Goal: Use online tool/utility: Utilize a website feature to perform a specific function

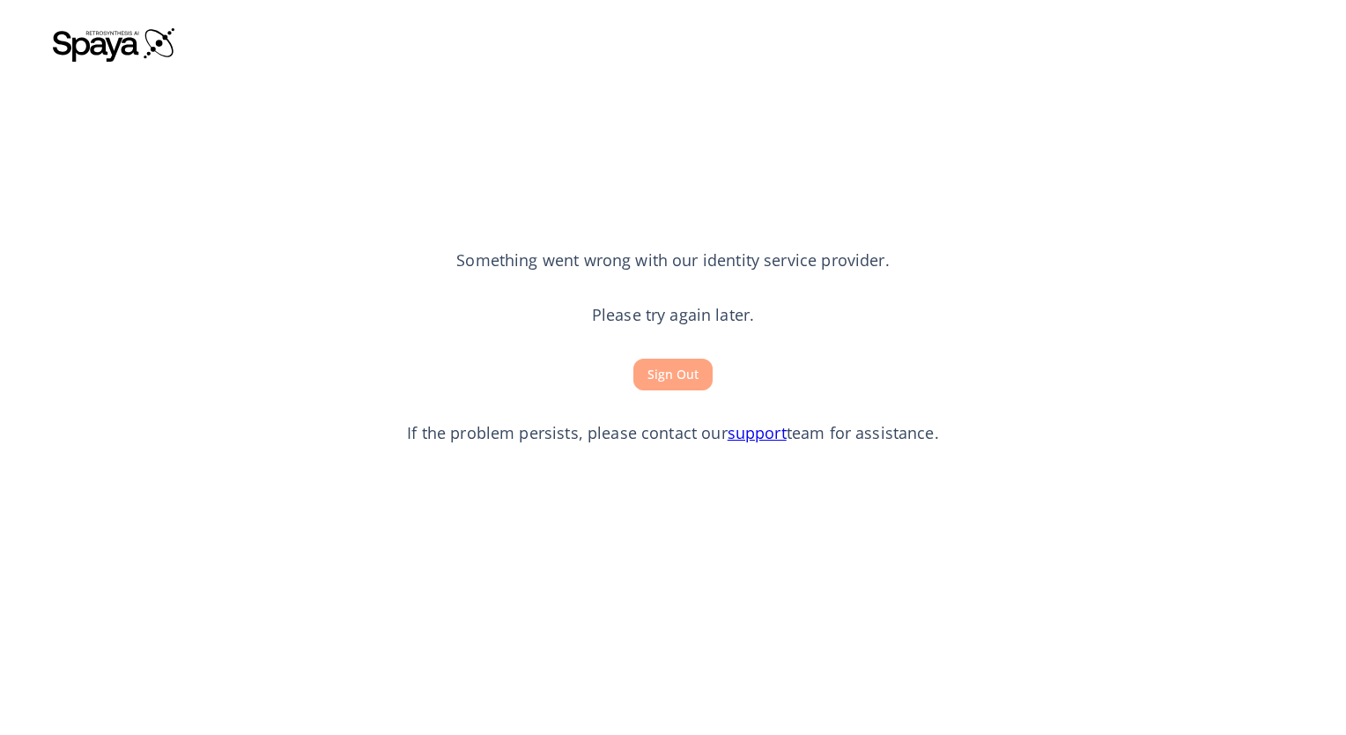
click at [690, 375] on button "Sign Out" at bounding box center [672, 375] width 79 height 33
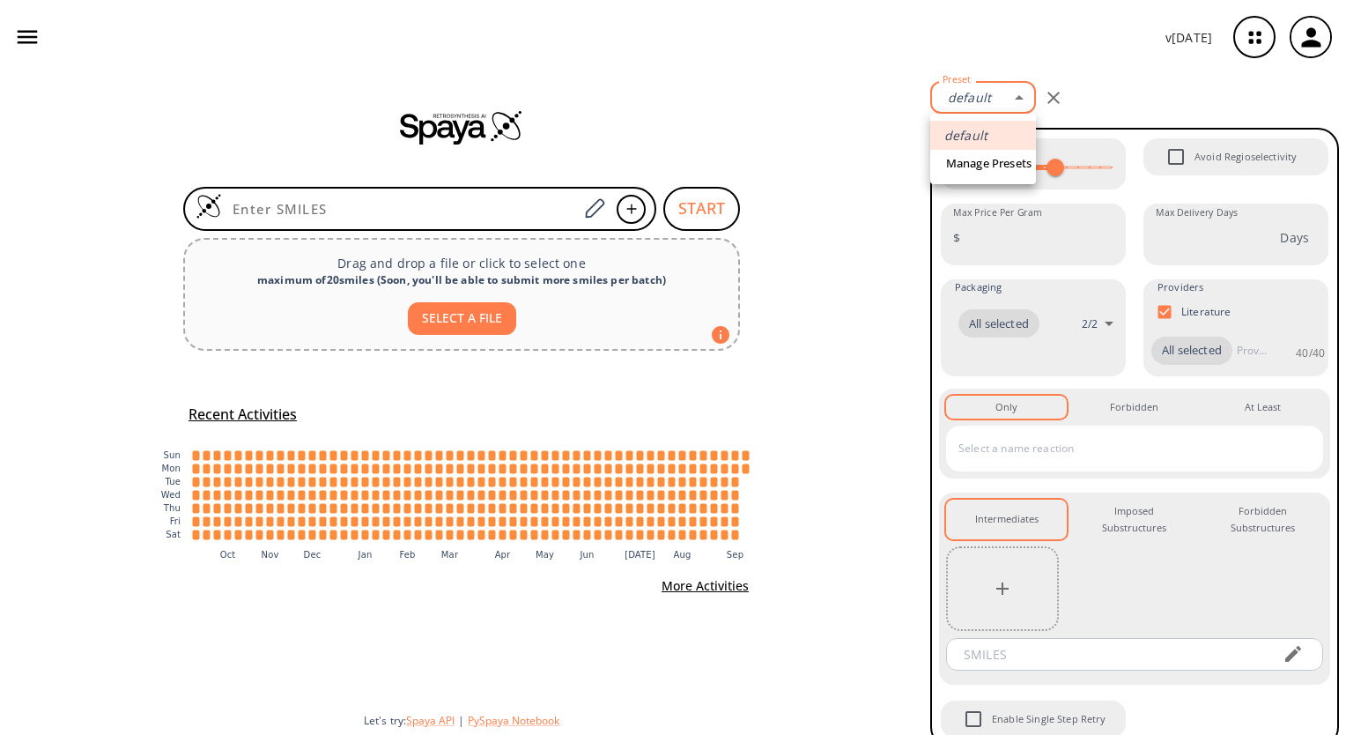
click at [1014, 100] on body "v [DATE] [PERSON_NAME] [EMAIL_ADDRESS][DOMAIN_NAME] Retrosynthesis Activities P…" at bounding box center [673, 367] width 1346 height 735
click at [997, 160] on link "Manage Presets" at bounding box center [989, 163] width 94 height 27
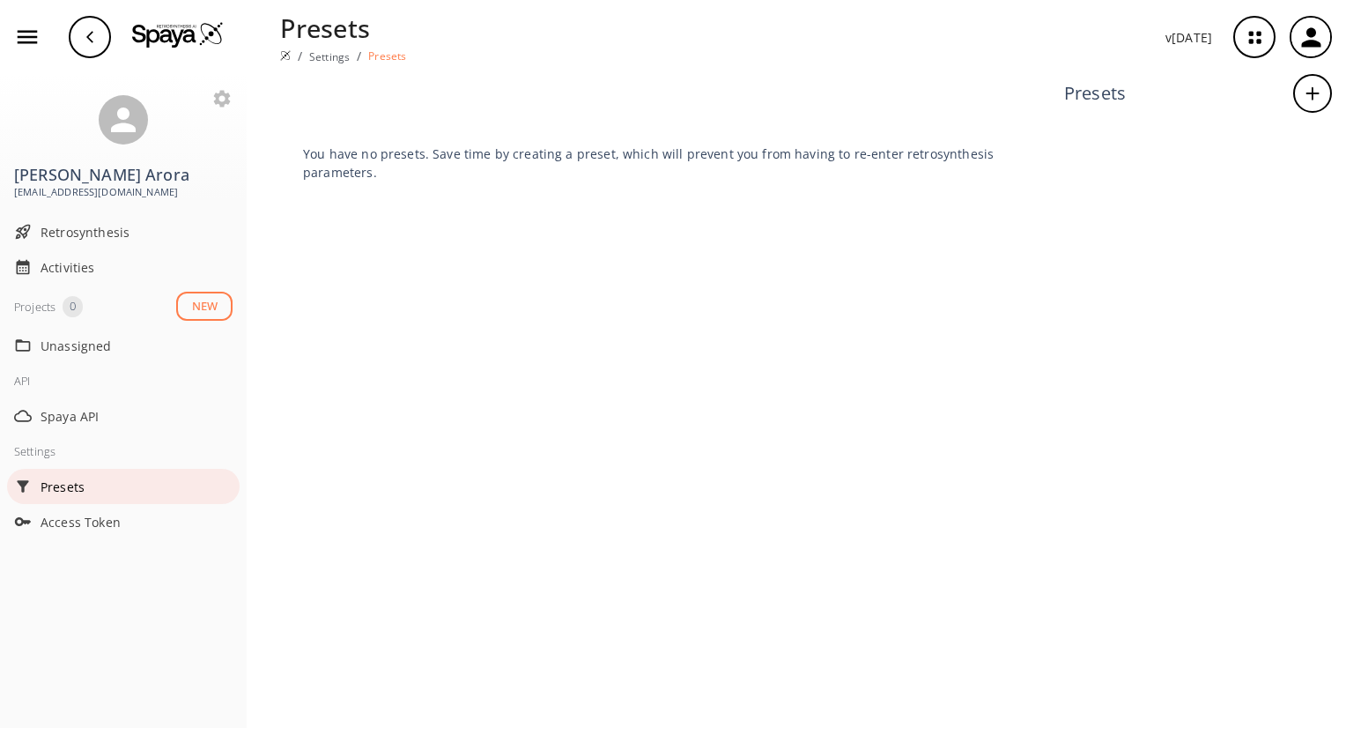
click at [73, 485] on span "Presets" at bounding box center [137, 486] width 192 height 18
click at [201, 304] on button "NEW" at bounding box center [204, 306] width 56 height 29
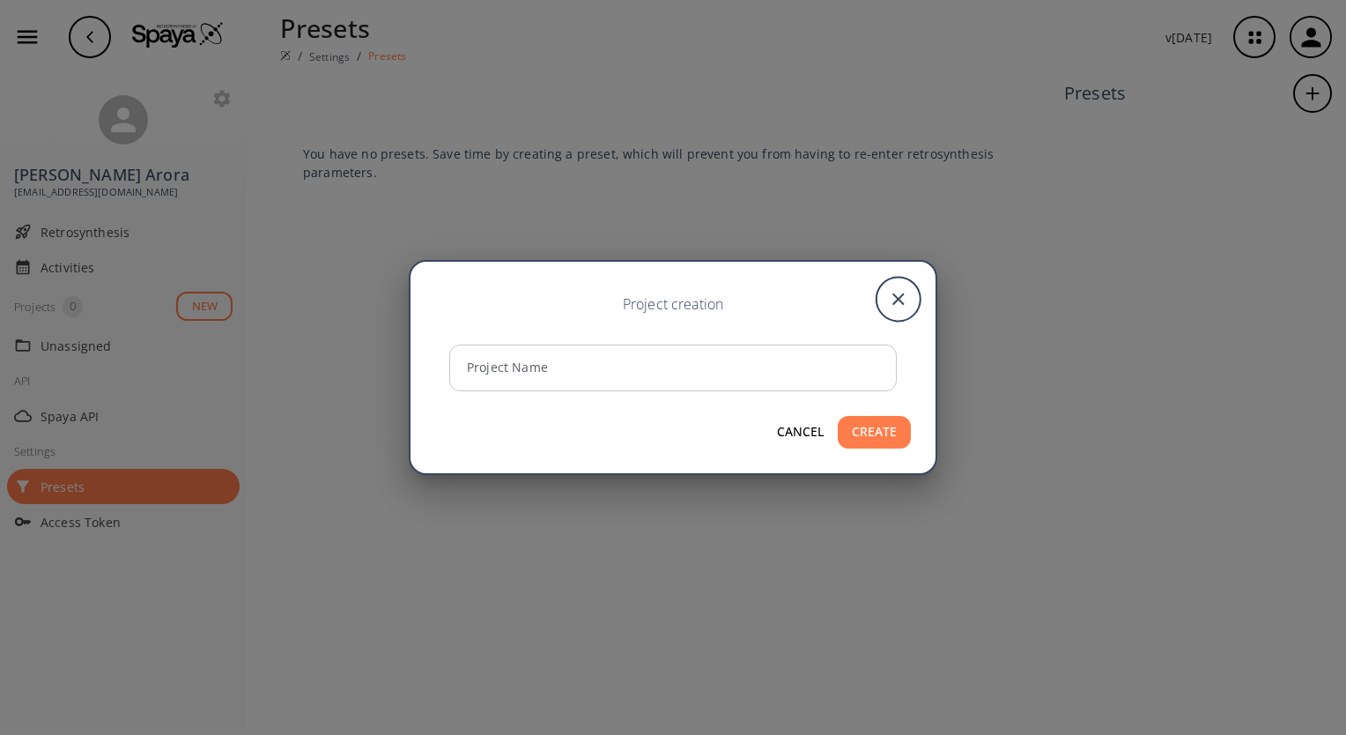
click at [807, 432] on button "CANCEL" at bounding box center [800, 432] width 61 height 33
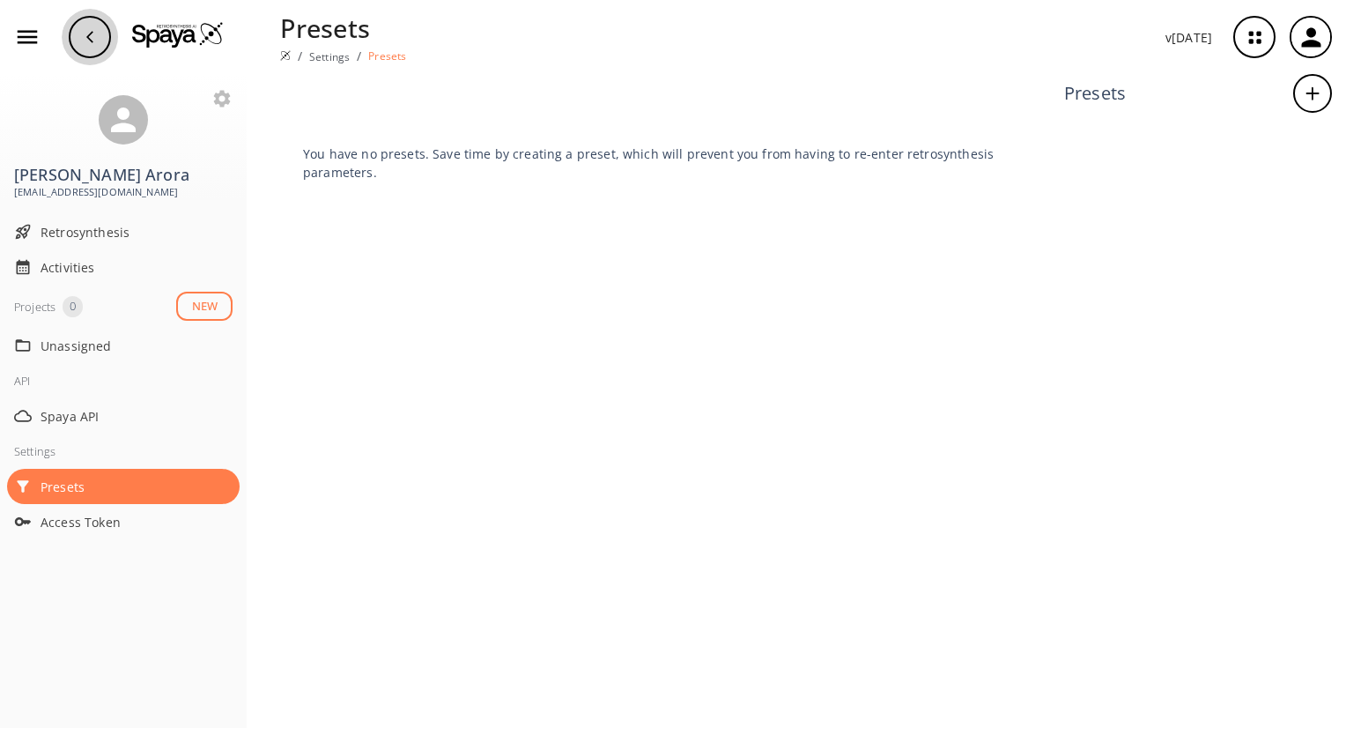
click at [83, 35] on icon "button" at bounding box center [90, 37] width 14 height 14
click at [92, 234] on span "Retrosynthesis" at bounding box center [137, 232] width 192 height 18
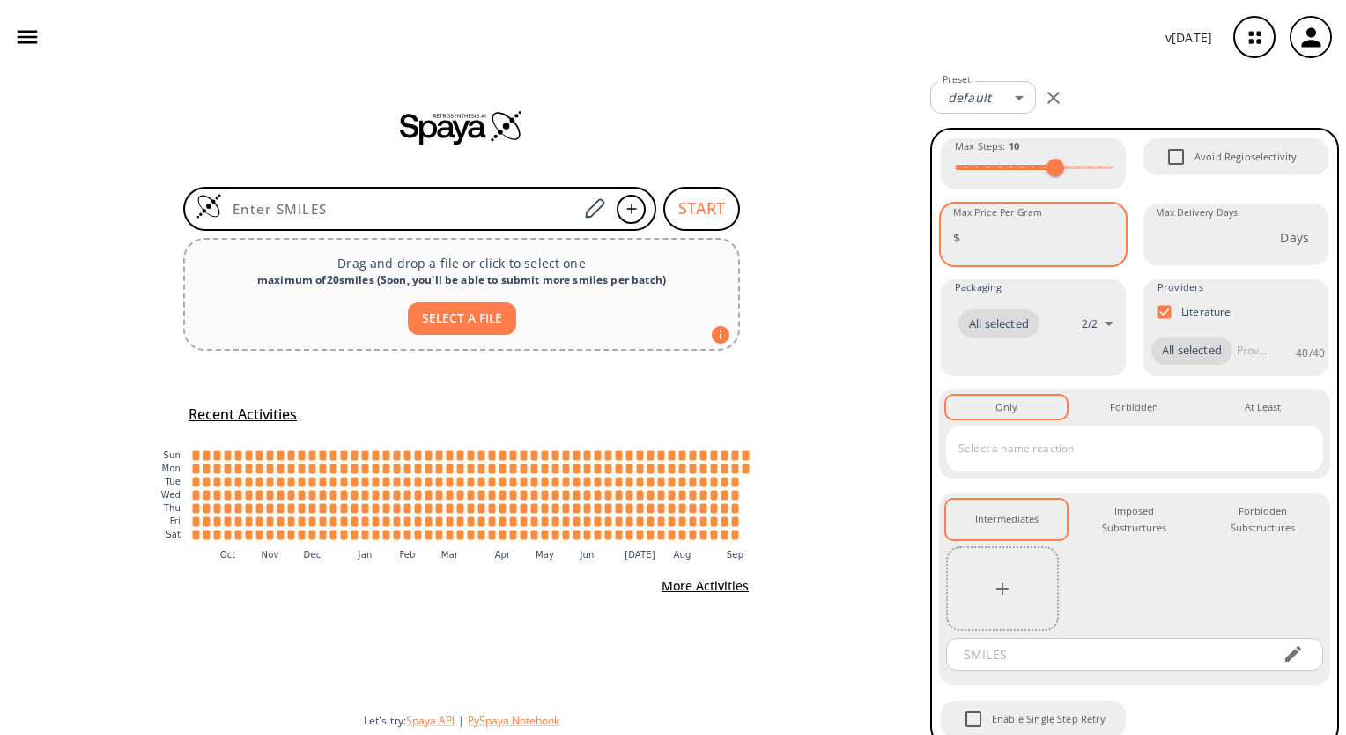
click at [1046, 245] on input "Max Price Per Gram" at bounding box center [1046, 237] width 159 height 47
click at [1181, 346] on span "All selected" at bounding box center [1191, 351] width 81 height 18
type input "1000"
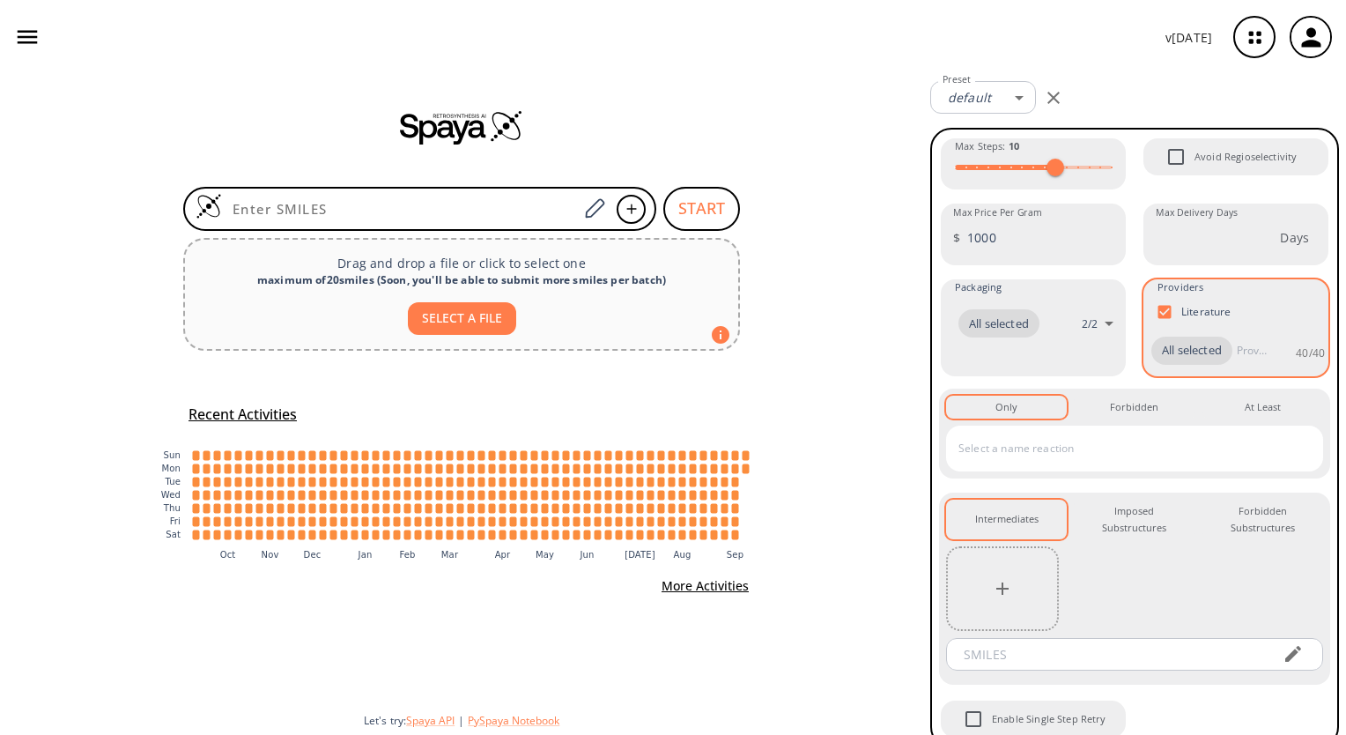
click at [1159, 312] on input "Literature" at bounding box center [1164, 311] width 33 height 33
click at [1180, 353] on span "All selected" at bounding box center [1191, 353] width 81 height 18
click at [1159, 308] on input "Literature" at bounding box center [1164, 313] width 33 height 33
checkbox input "true"
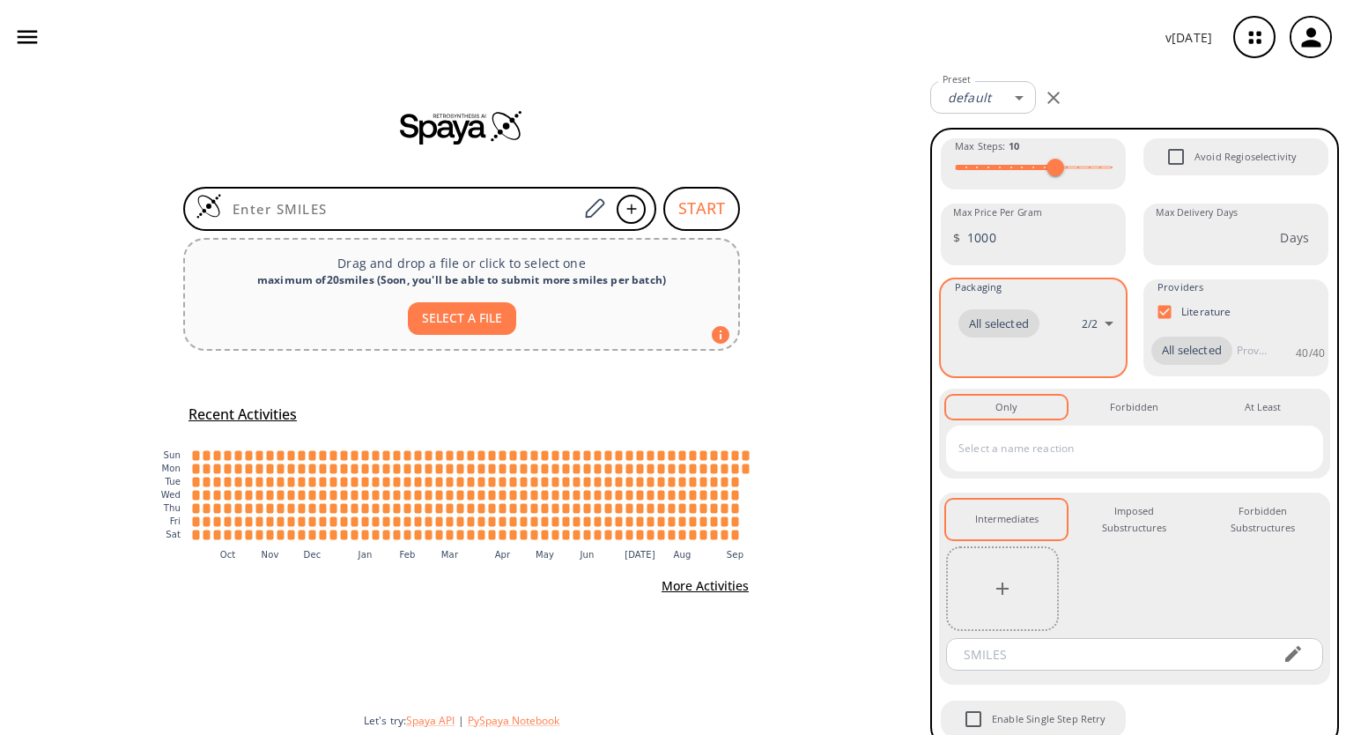
click at [1011, 322] on body "v [DATE] [PERSON_NAME] [EMAIL_ADDRESS][DOMAIN_NAME] Retrosynthesis Activities P…" at bounding box center [673, 367] width 1346 height 735
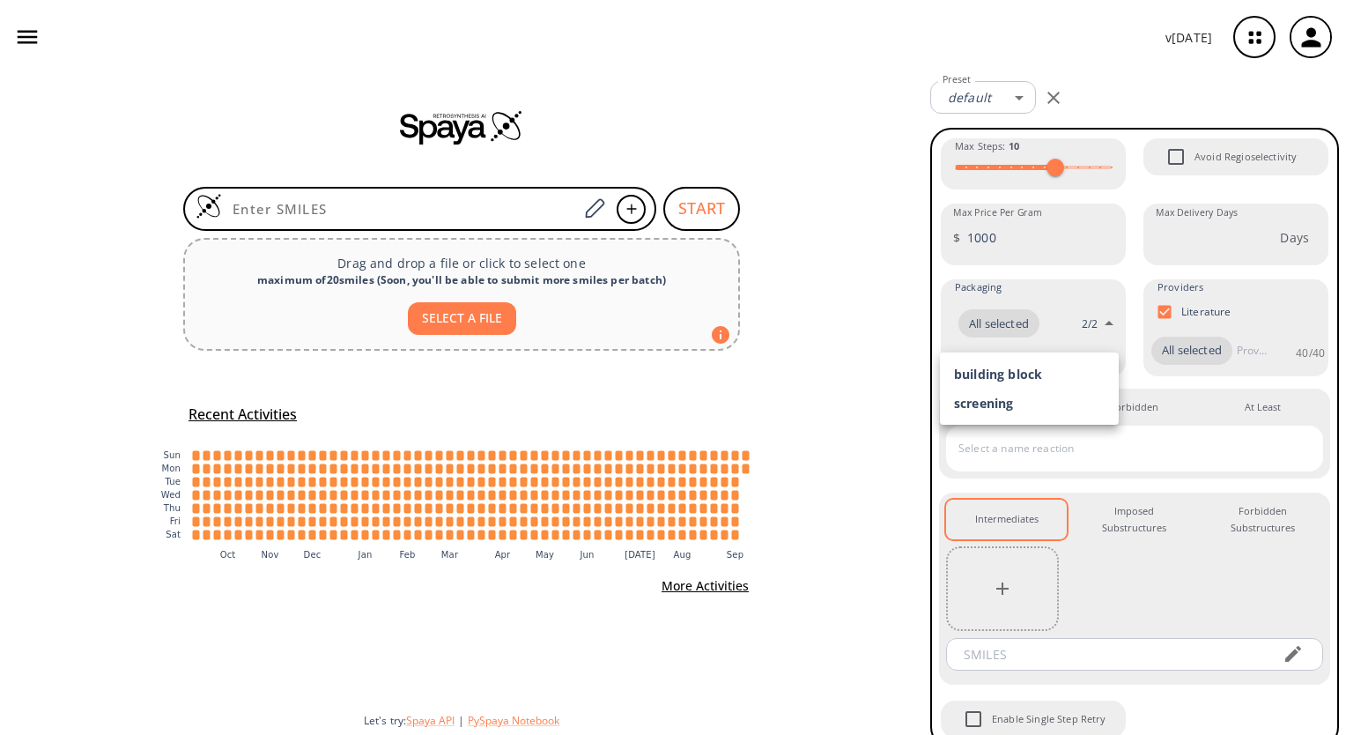
click at [951, 328] on div at bounding box center [673, 367] width 1346 height 735
click at [1103, 326] on body "v [DATE] [PERSON_NAME] [EMAIL_ADDRESS][DOMAIN_NAME] Retrosynthesis Activities P…" at bounding box center [673, 367] width 1346 height 735
click at [939, 328] on div at bounding box center [673, 367] width 1346 height 735
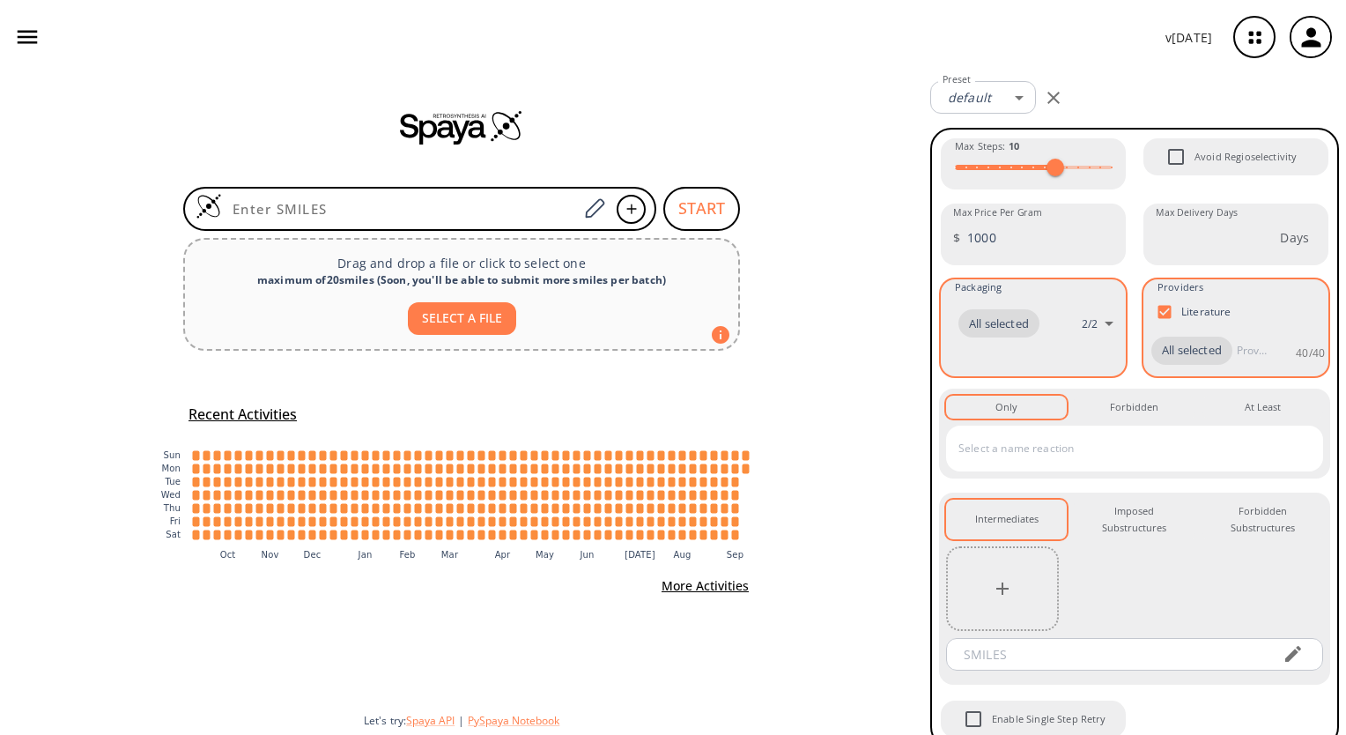
click at [1199, 352] on span "All selected" at bounding box center [1191, 351] width 81 height 18
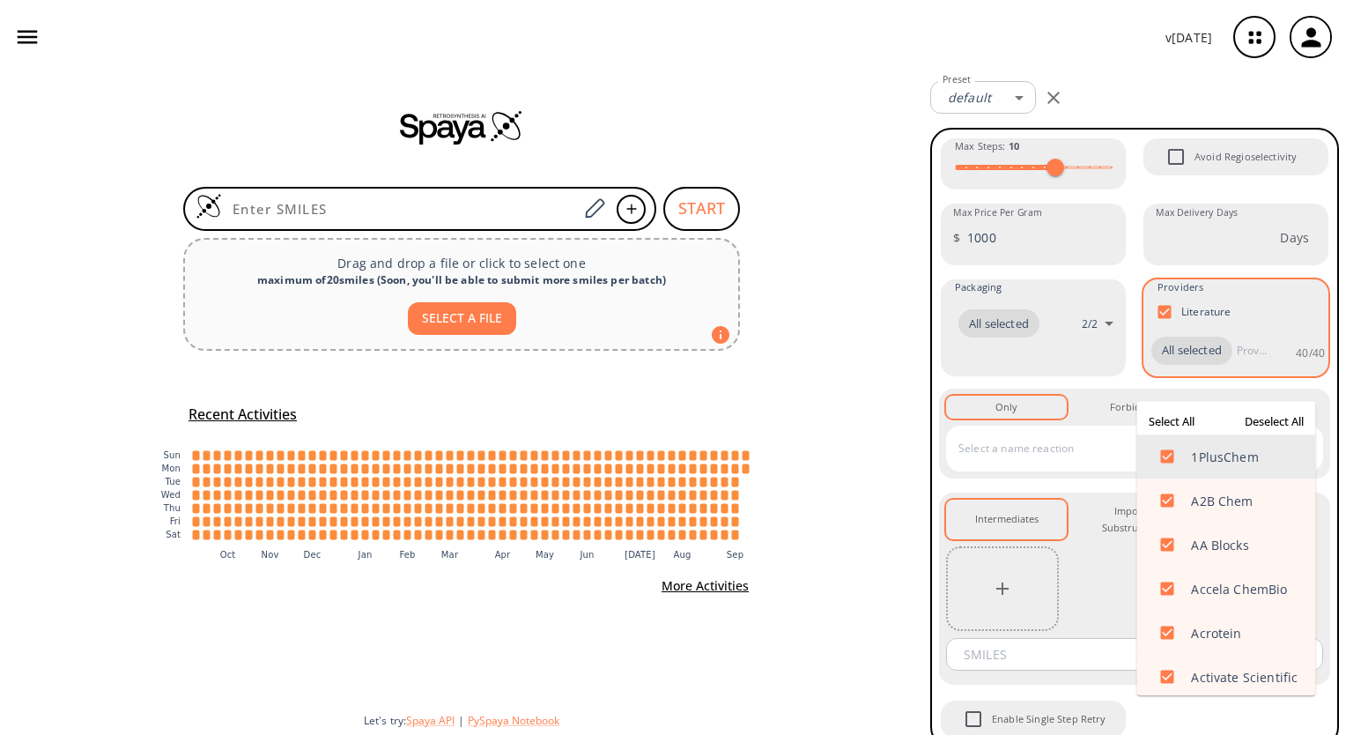
click at [1232, 365] on input "text" at bounding box center [1251, 350] width 39 height 28
click at [1184, 417] on button "Select All" at bounding box center [1171, 421] width 56 height 26
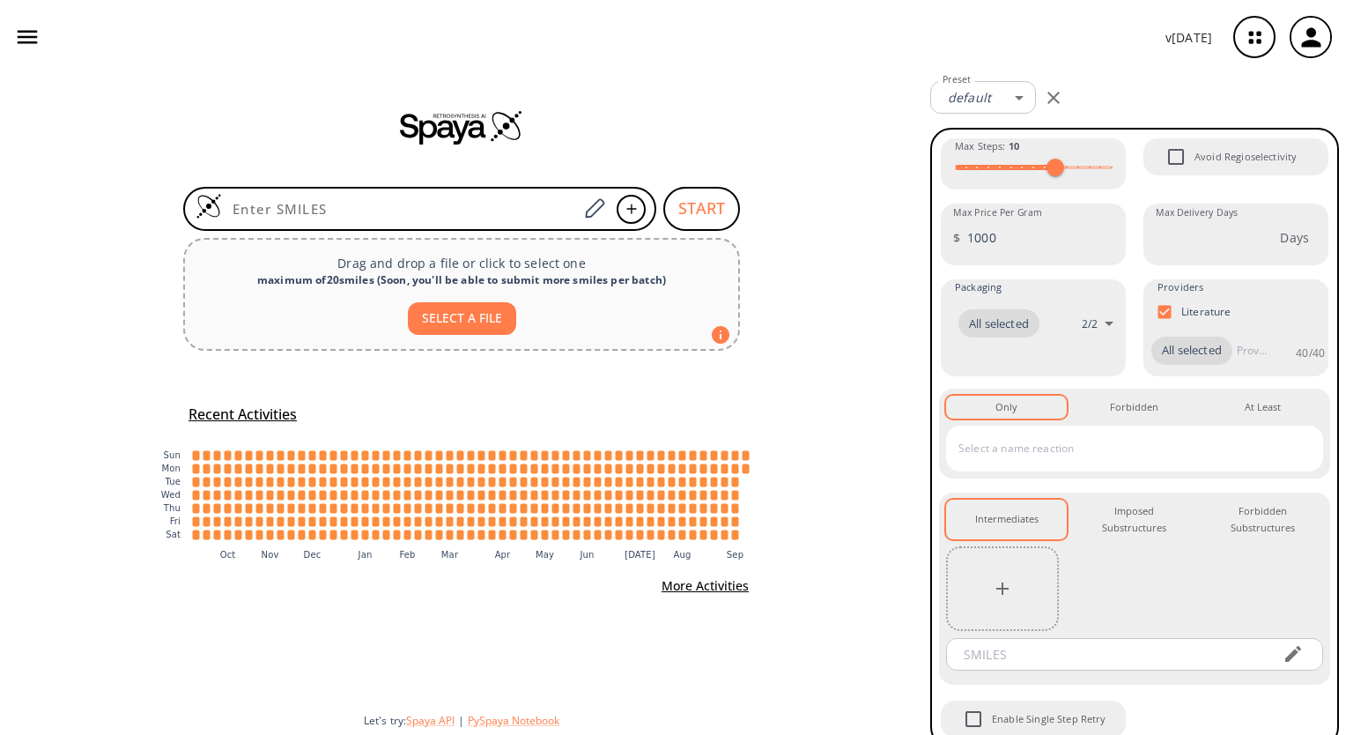
click at [934, 410] on div "Max Steps : 10 Avoid Regioselectivity Max Price Per Gram $ 1000 Max Price Per G…" at bounding box center [1134, 438] width 409 height 620
click at [880, 395] on div "START Drag and drop a file or click to select one maximum of 20 smiles ( Soon, …" at bounding box center [461, 404] width 923 height 661
click at [997, 240] on input "Max Price Per Gram" at bounding box center [1046, 237] width 159 height 47
type input "1000"
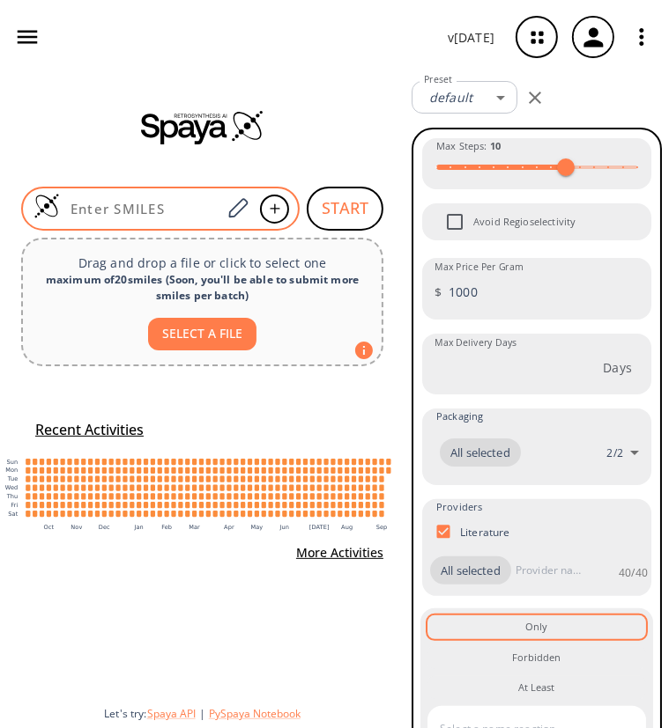
click at [112, 203] on input at bounding box center [140, 209] width 161 height 18
paste input "O=C(N[C@H](Cc1cn(C)cc1)C(=O)N1CCC([N@@H+](CC2CC2)C23CC(C)(C2)C3)CC1)C([NH3+])(C…"
type input "O=C(N[C@H](Cc1cn(C)cc1)C(=O)N1CCC([N@@H+](CC2CC2)C23CC(C)(C2)C3)CC1)C([NH3+])(C…"
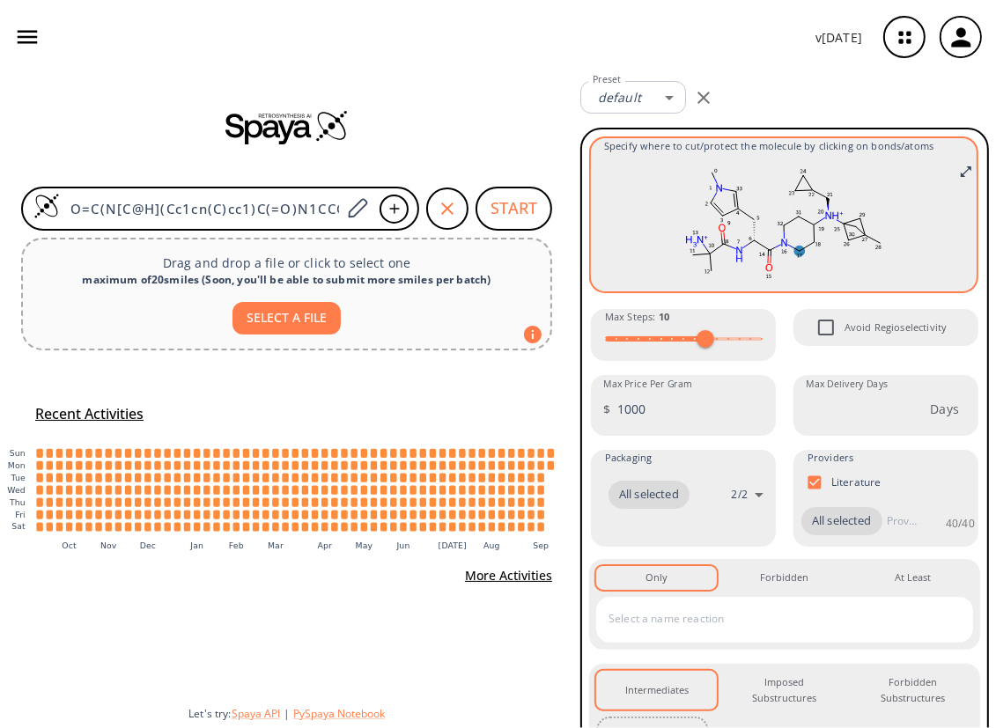
click at [795, 248] on ellipse at bounding box center [800, 252] width 11 height 11
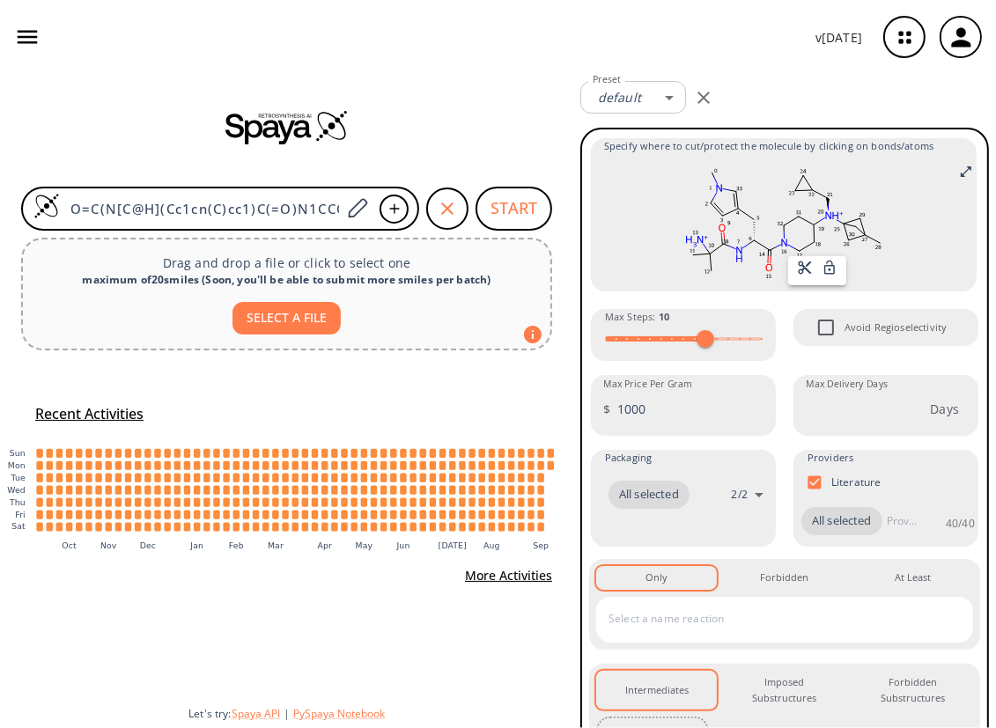
drag, startPoint x: 676, startPoint y: 220, endPoint x: 721, endPoint y: 224, distance: 45.1
click at [721, 224] on div at bounding box center [498, 364] width 996 height 728
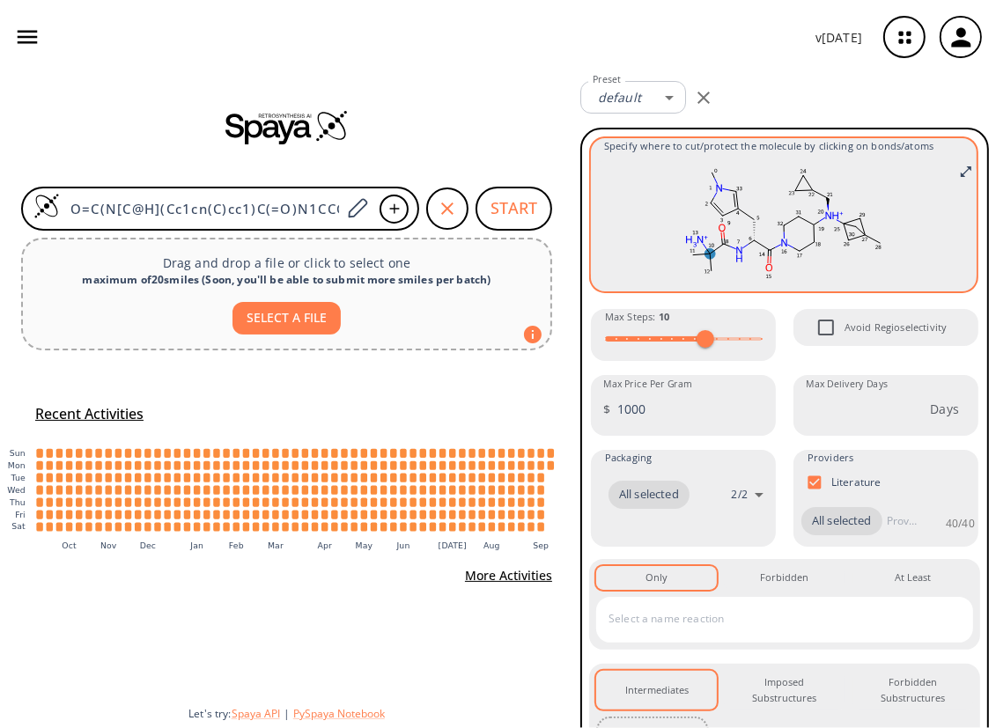
click at [705, 255] on ellipse at bounding box center [710, 254] width 11 height 11
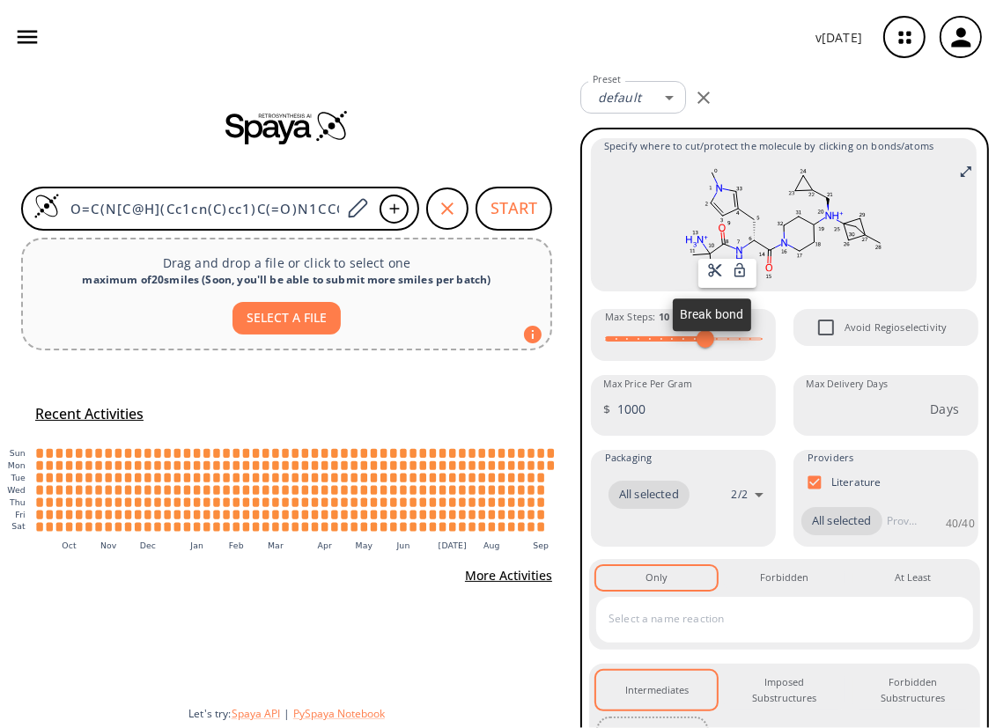
click at [712, 272] on icon at bounding box center [715, 270] width 13 height 13
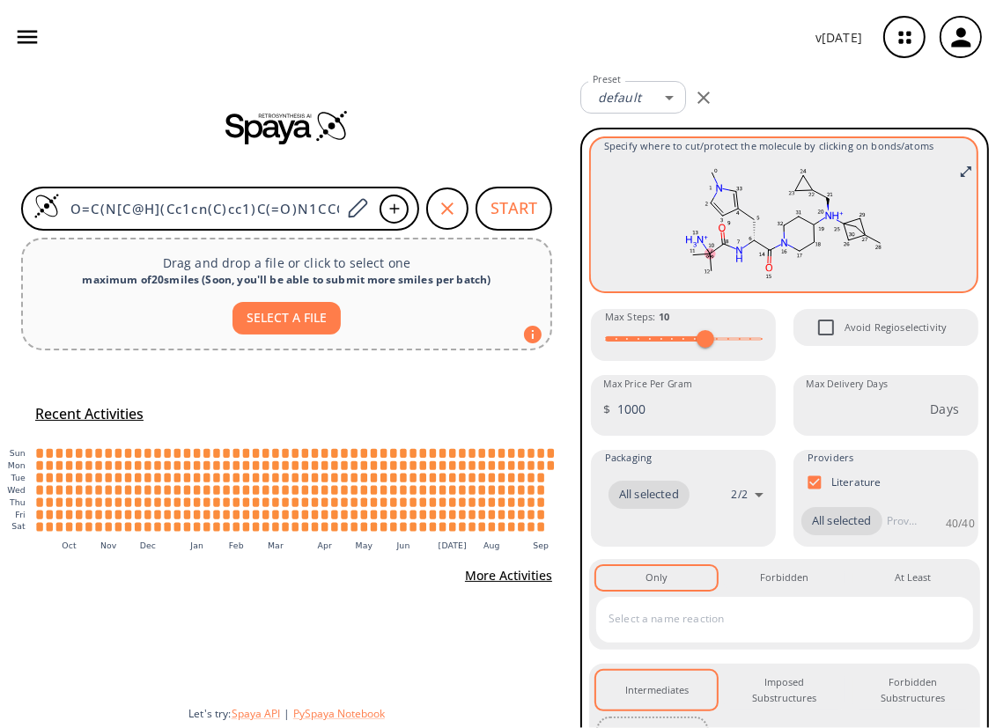
drag, startPoint x: 660, startPoint y: 225, endPoint x: 704, endPoint y: 274, distance: 65.5
click at [704, 274] on rect at bounding box center [783, 222] width 359 height 123
drag, startPoint x: 711, startPoint y: 272, endPoint x: 686, endPoint y: 223, distance: 55.2
click at [686, 223] on rect at bounding box center [783, 222] width 359 height 123
click at [652, 267] on rect at bounding box center [783, 222] width 359 height 123
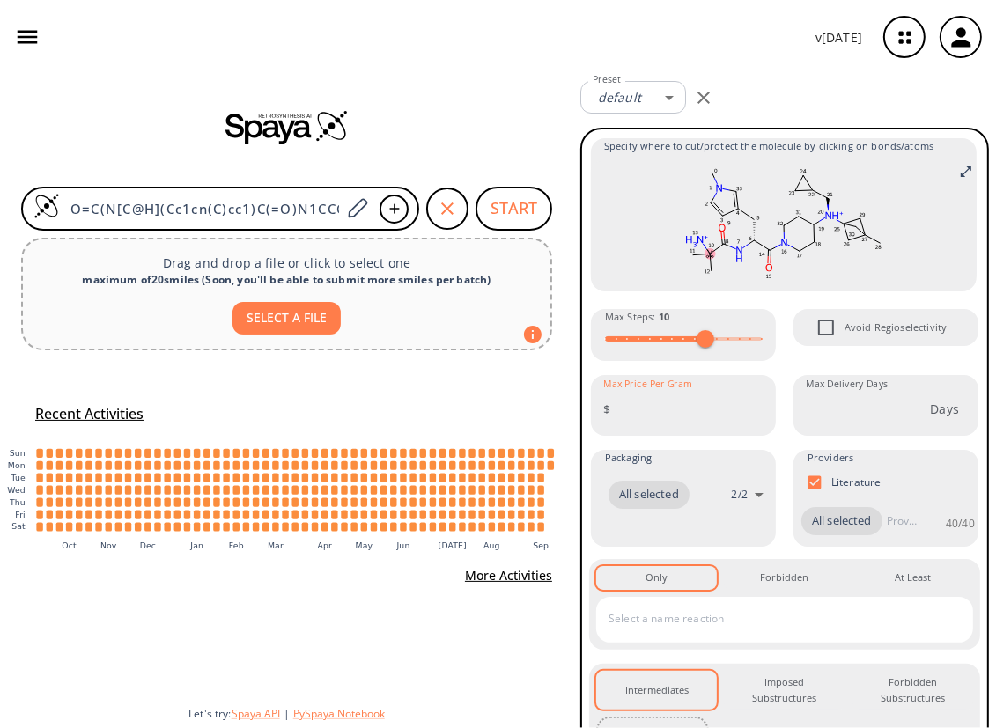
click at [537, 111] on div at bounding box center [286, 126] width 573 height 35
